Goal: Task Accomplishment & Management: Manage account settings

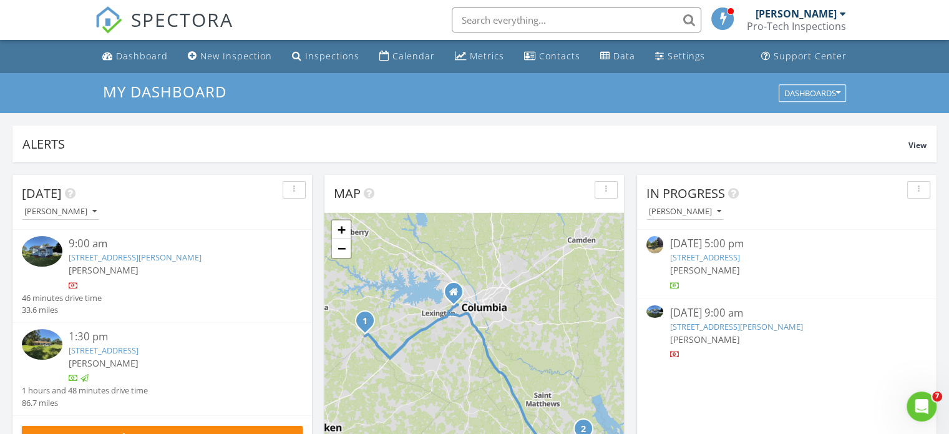
click at [137, 254] on link "697 Russell St, Batesburg-Leesville, SC 29006" at bounding box center [135, 256] width 133 height 11
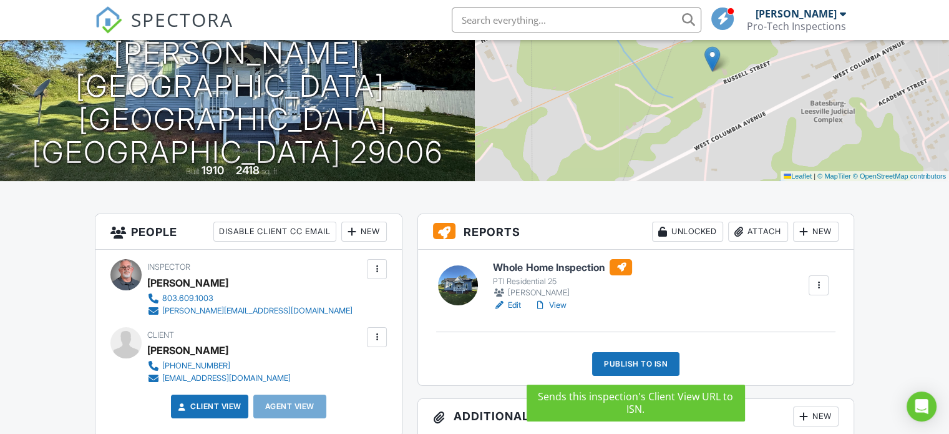
click at [649, 359] on div "Publish to ISN" at bounding box center [635, 364] width 87 height 24
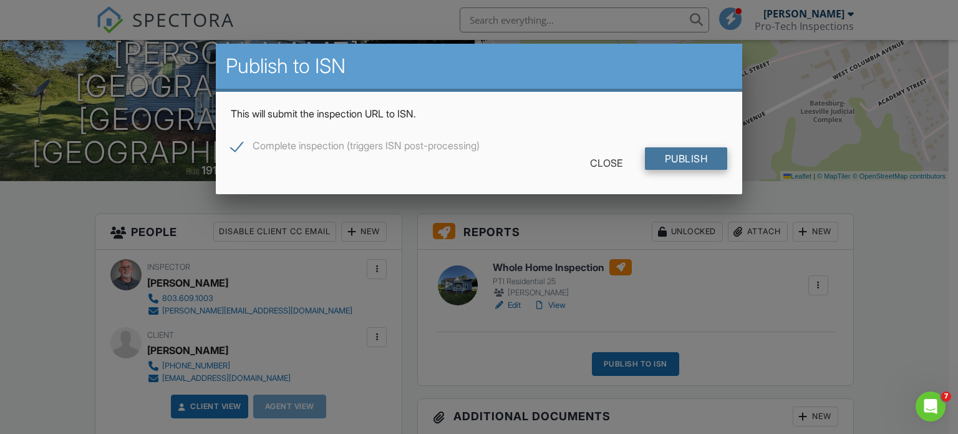
click at [676, 160] on input "Publish" at bounding box center [686, 158] width 83 height 22
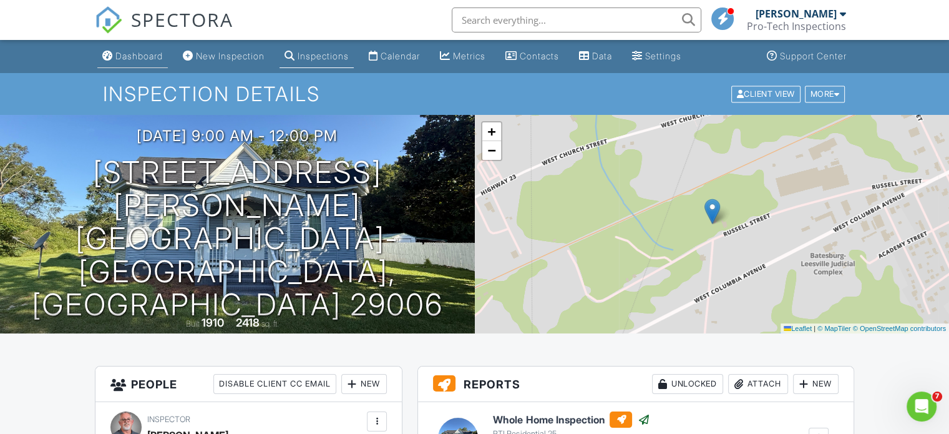
click at [147, 59] on div "Dashboard" at bounding box center [138, 56] width 47 height 11
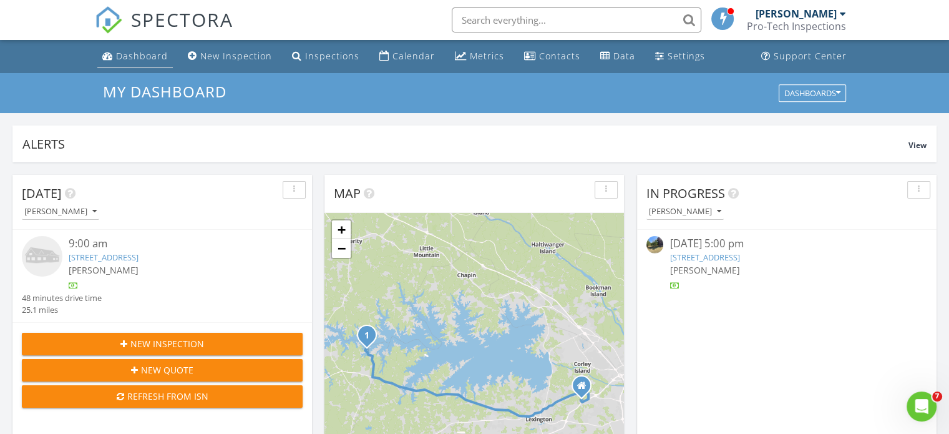
click at [154, 54] on div "Dashboard" at bounding box center [142, 56] width 52 height 12
click at [316, 51] on div "Inspections" at bounding box center [332, 56] width 54 height 12
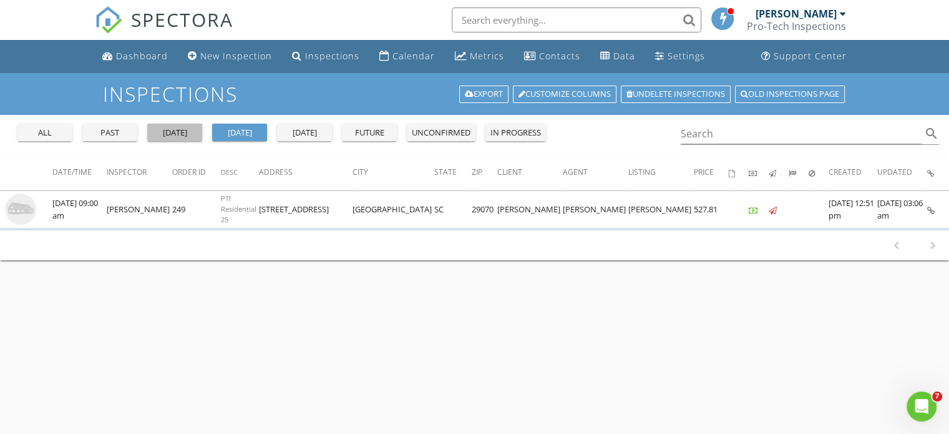
click at [183, 127] on div "[DATE]" at bounding box center [174, 133] width 45 height 12
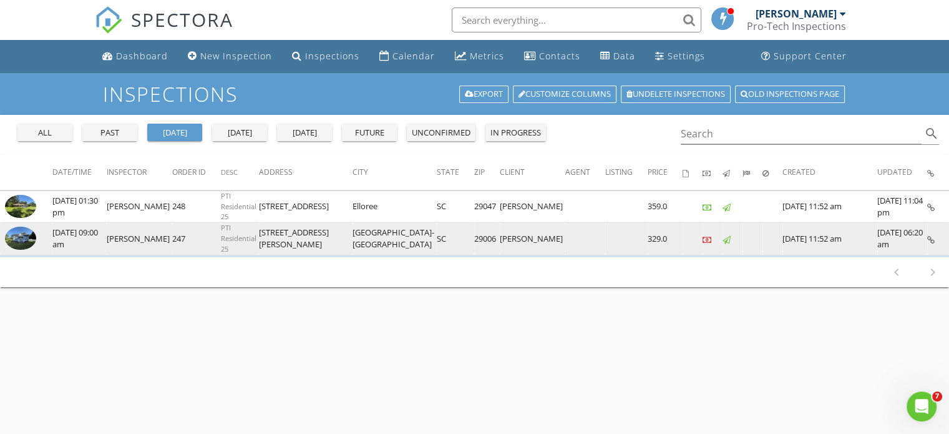
click at [22, 238] on img at bounding box center [20, 238] width 31 height 24
click at [23, 236] on img at bounding box center [20, 238] width 31 height 24
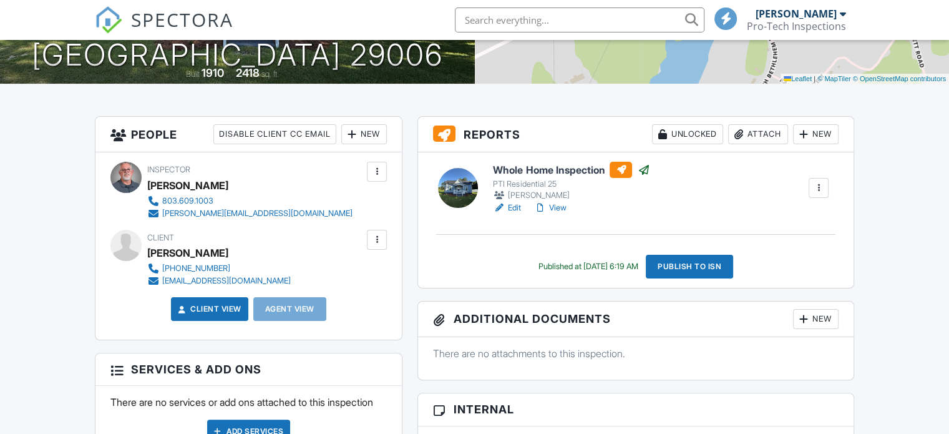
click at [462, 349] on p "There are no attachments to this inspection." at bounding box center [635, 353] width 405 height 14
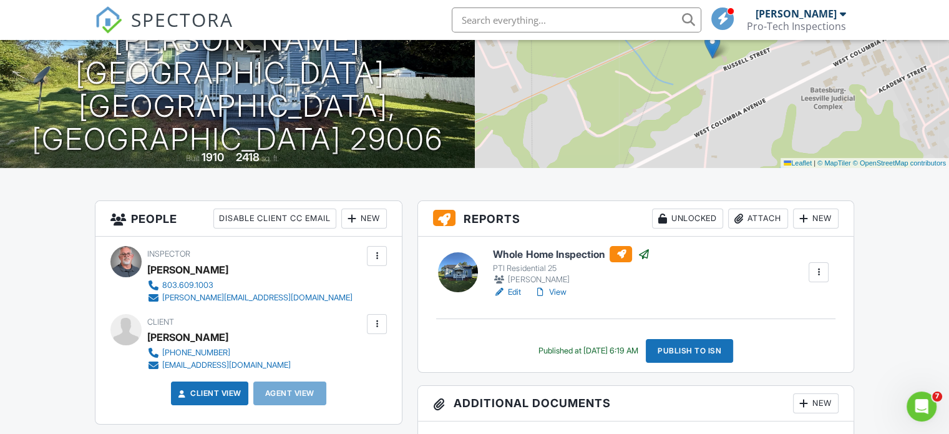
click at [559, 293] on link "View" at bounding box center [549, 292] width 32 height 12
